Goal: Task Accomplishment & Management: Use online tool/utility

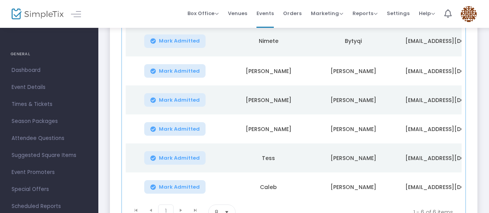
scroll to position [129, 0]
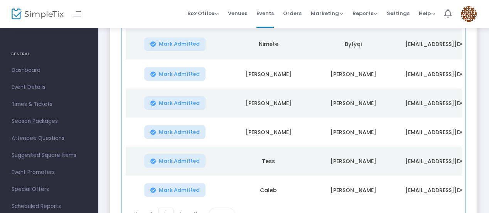
click at [167, 72] on span "Mark Admitted" at bounding box center [179, 74] width 41 height 6
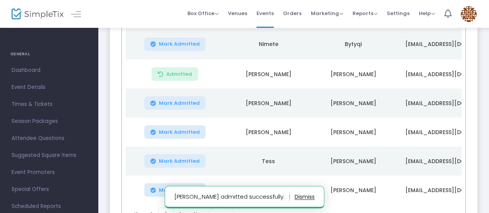
click at [174, 102] on span "Mark Admitted" at bounding box center [179, 103] width 41 height 6
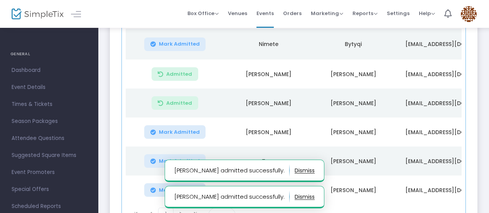
click at [176, 125] on button "Mark Admitted" at bounding box center [175, 132] width 62 height 14
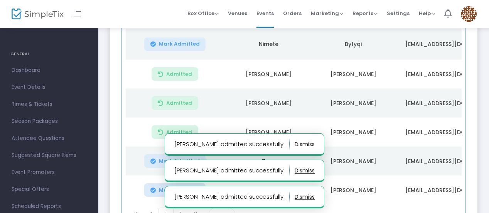
click at [177, 154] on button "Mark Admitted" at bounding box center [175, 161] width 62 height 14
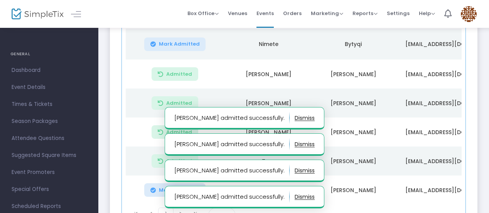
click at [173, 195] on button "Mark Admitted" at bounding box center [175, 190] width 62 height 14
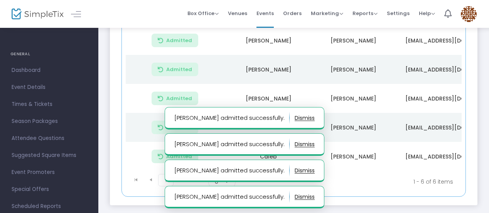
scroll to position [165, 0]
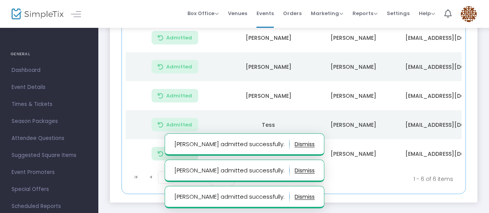
click at [180, 179] on kendo-pager-next-buttons at bounding box center [188, 178] width 29 height 15
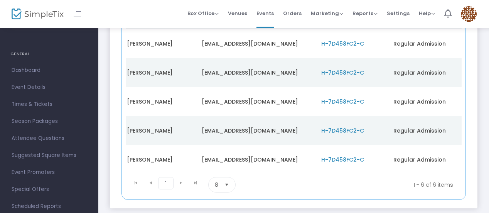
scroll to position [160, 0]
drag, startPoint x: 270, startPoint y: 174, endPoint x: 65, endPoint y: 208, distance: 208.0
click at [65, 208] on div "GENERAL Dashboard Event Details Times & Tickets Season Packages Season Packages…" at bounding box center [244, 49] width 489 height 418
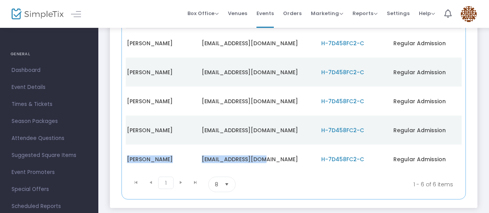
scroll to position [0, 0]
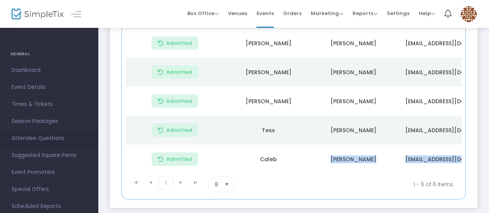
drag, startPoint x: 288, startPoint y: 169, endPoint x: 91, endPoint y: 141, distance: 198.8
click at [91, 141] on div "GENERAL Dashboard Event Details Times & Tickets Season Packages Season Packages…" at bounding box center [244, 49] width 489 height 418
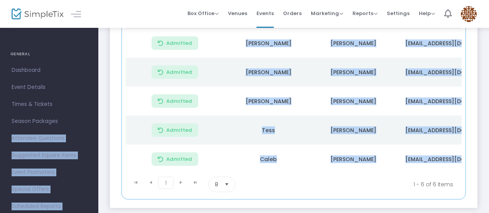
click at [107, 66] on div "Guided House Tours (2025) Options Export List Print Name Tags Export to Mailchi…" at bounding box center [293, 50] width 391 height 367
